Goal: Navigation & Orientation: Find specific page/section

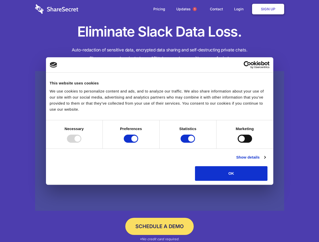
click at [81, 143] on div at bounding box center [74, 139] width 14 height 8
click at [138, 143] on input "Preferences" at bounding box center [131, 139] width 14 height 8
checkbox input "false"
click at [188, 143] on input "Statistics" at bounding box center [187, 139] width 14 height 8
checkbox input "false"
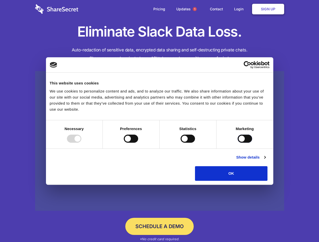
click at [237, 143] on input "Marketing" at bounding box center [244, 139] width 14 height 8
checkbox input "true"
click at [265, 161] on link "Show details" at bounding box center [250, 157] width 29 height 6
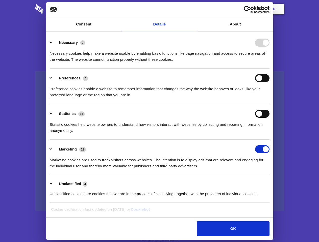
click at [269, 69] on li "Necessary 7 Necessary cookies help make a website usable by enabling basic func…" at bounding box center [160, 51] width 220 height 36
click at [194, 9] on span "1" at bounding box center [195, 9] width 4 height 4
